Goal: Information Seeking & Learning: Understand process/instructions

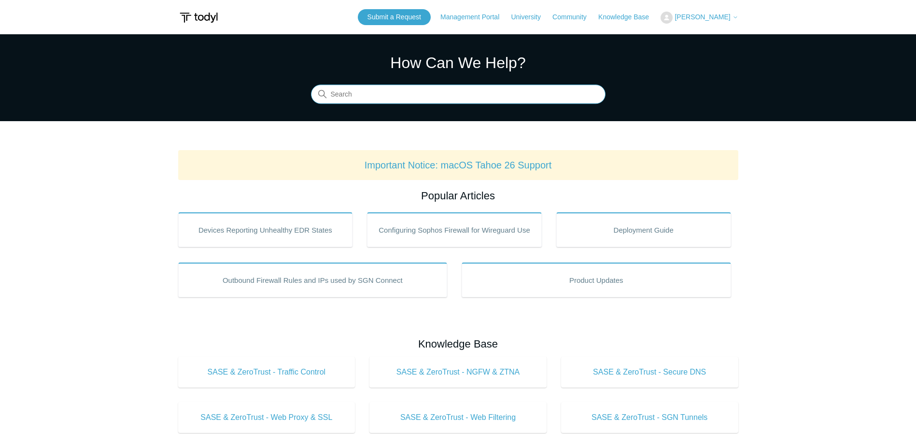
click at [466, 95] on input "Search" at bounding box center [458, 94] width 295 height 19
click at [388, 95] on input "uninstall" at bounding box center [458, 94] width 295 height 19
type input "uninstall"
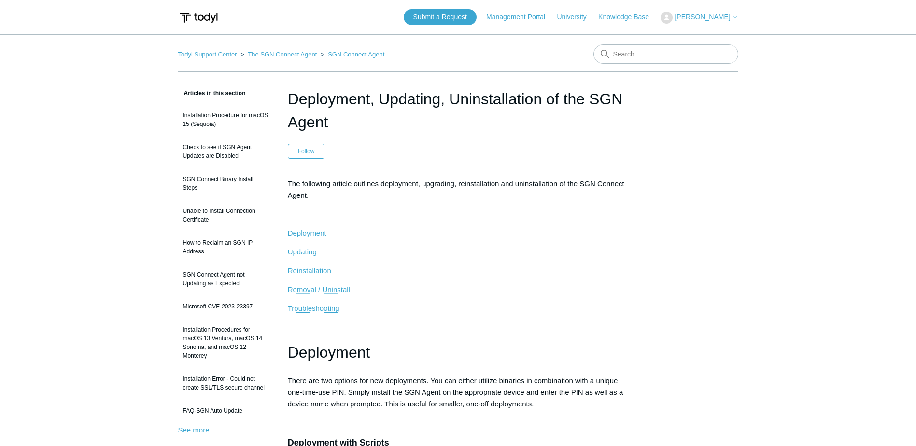
click at [313, 292] on span "Removal / Uninstall" at bounding box center [319, 290] width 62 height 8
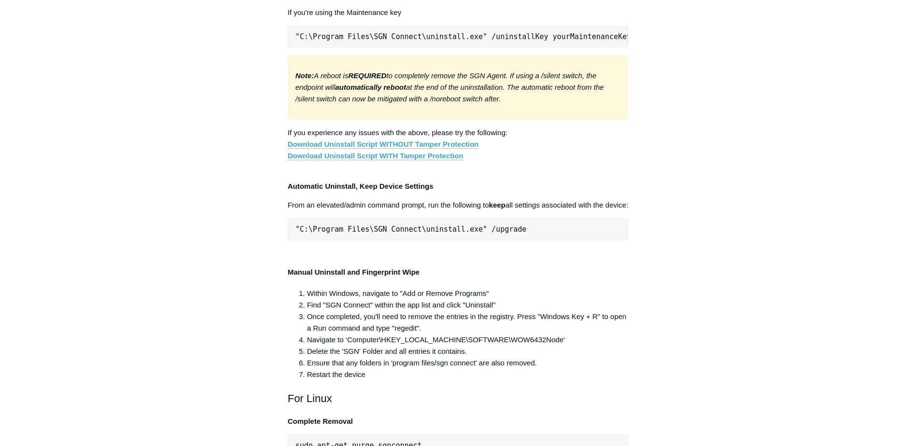
scroll to position [1742, 0]
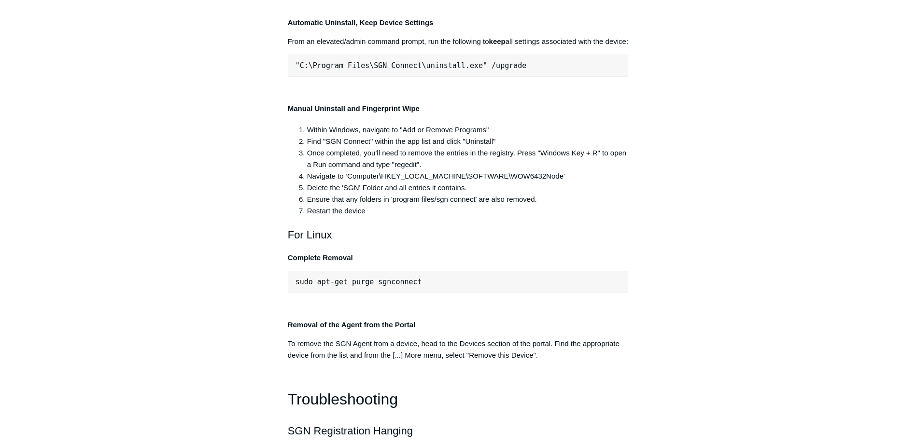
drag, startPoint x: 293, startPoint y: 245, endPoint x: 652, endPoint y: 243, distance: 358.5
drag, startPoint x: 291, startPoint y: 246, endPoint x: 662, endPoint y: 239, distance: 370.6
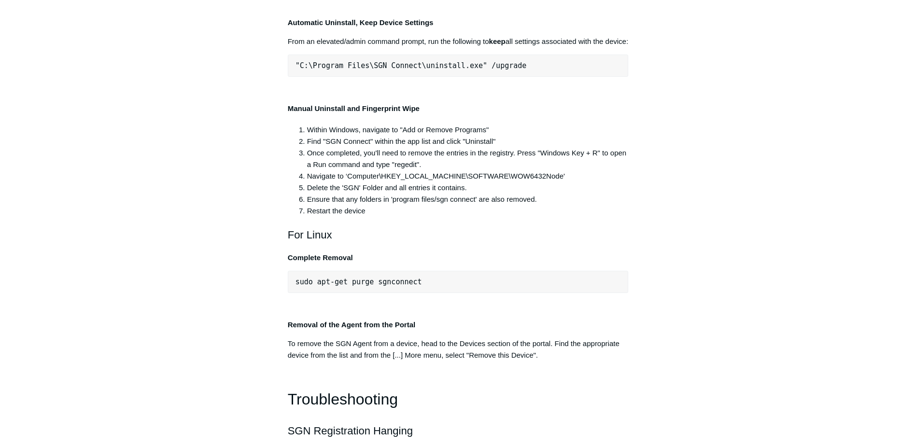
copy pre ""C:\Program Files\SGN Connect\uninstall.exe" /uninstallKey yourMaintenanceKeyHe…"
